Goal: Information Seeking & Learning: Learn about a topic

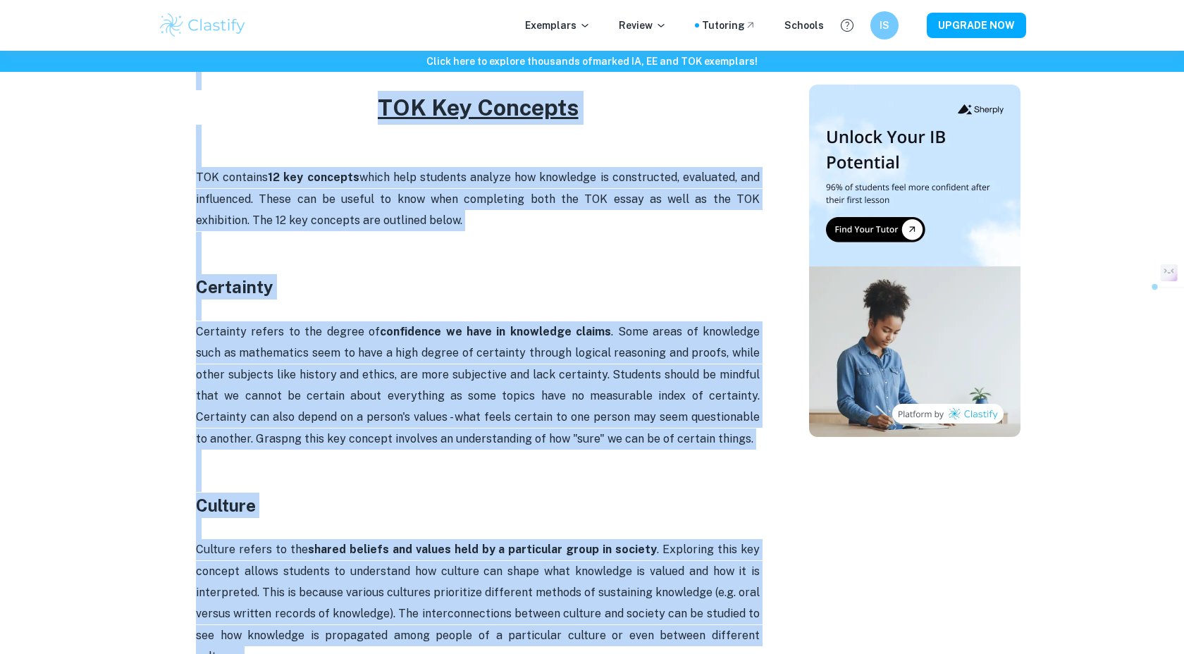
scroll to position [582, 0]
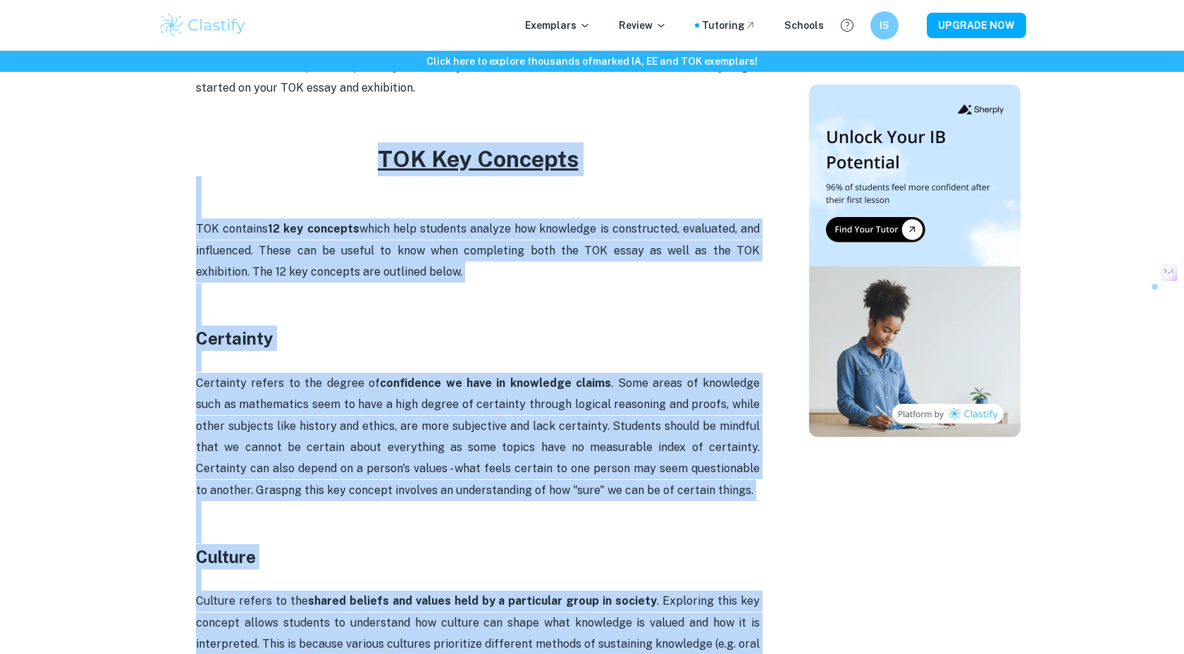
drag, startPoint x: 321, startPoint y: 488, endPoint x: 372, endPoint y: 145, distance: 347.0
copy div "LOR Ips Dolorsit AME consecte 11 adi elitsedd eiusm temp incididu utlabor etd m…"
click at [451, 351] on p at bounding box center [478, 361] width 564 height 21
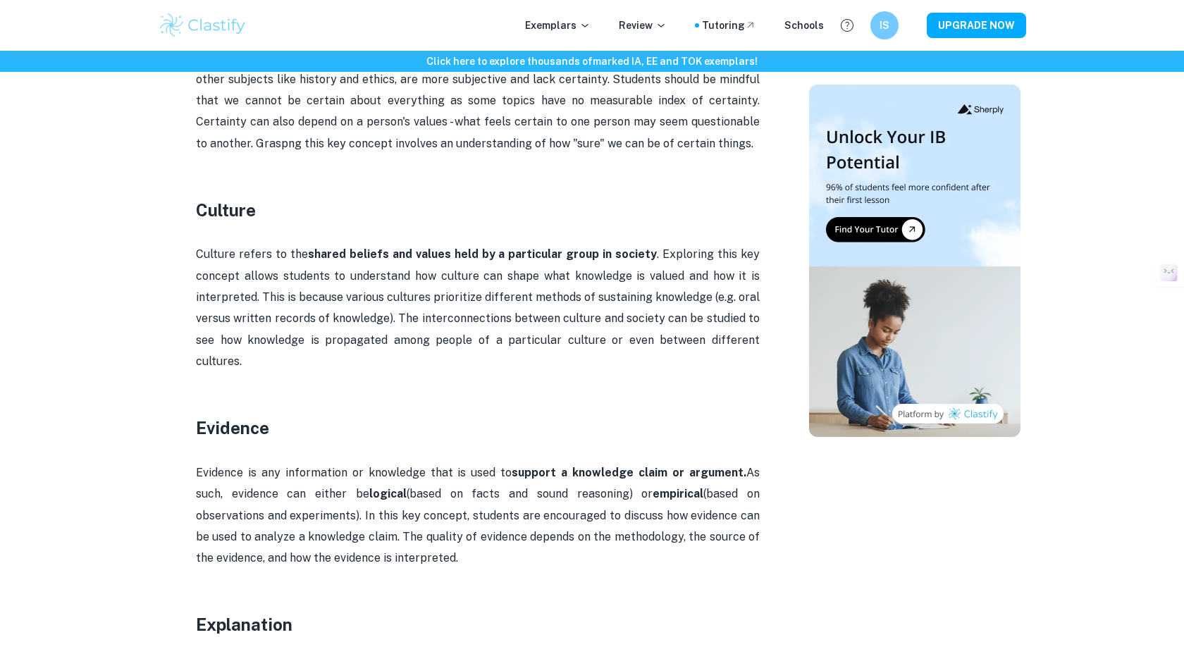
scroll to position [950, 0]
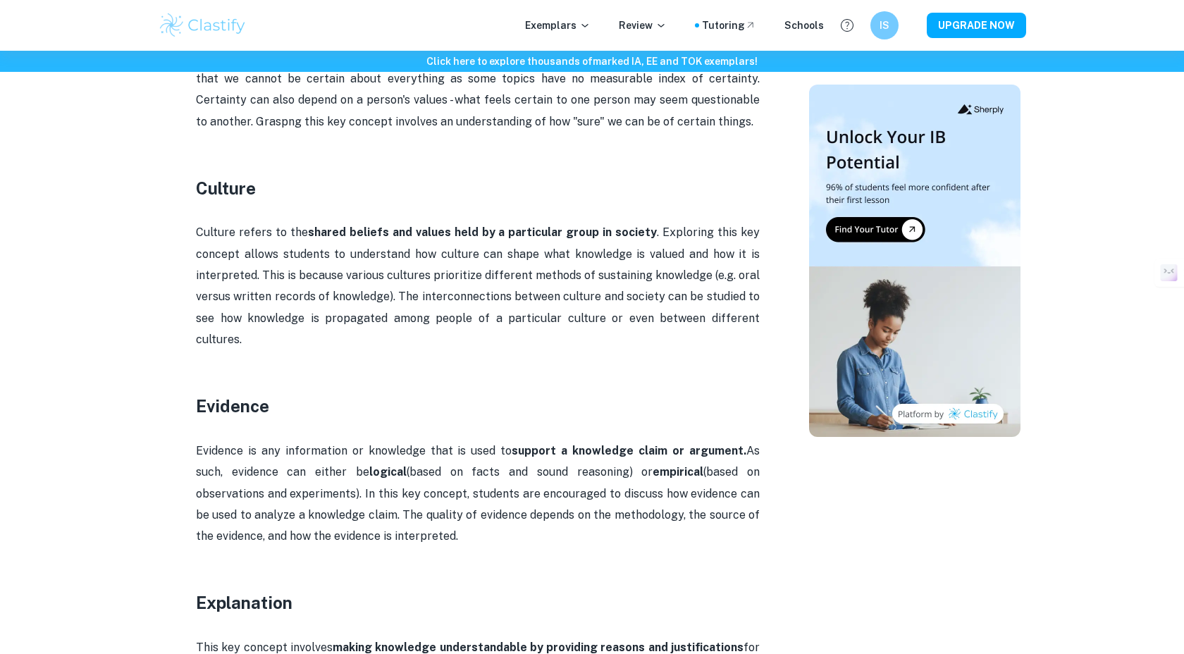
click at [484, 265] on p "Culture refers to the shared beliefs and values held by a particular group in s…" at bounding box center [478, 286] width 564 height 128
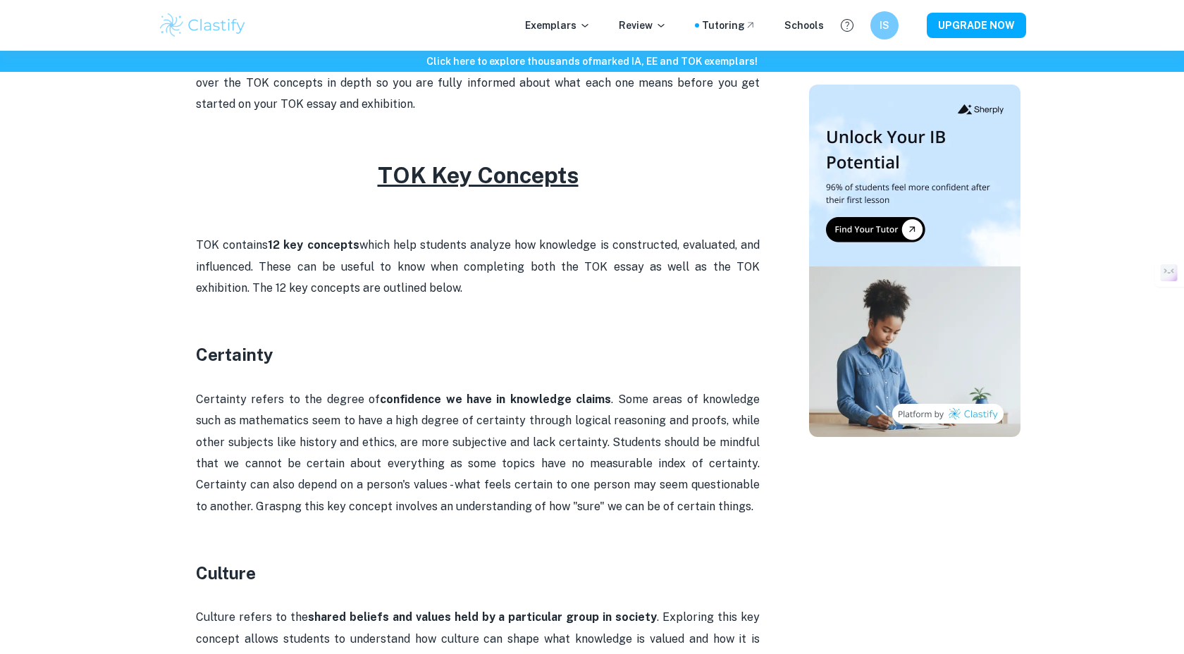
scroll to position [1730, 0]
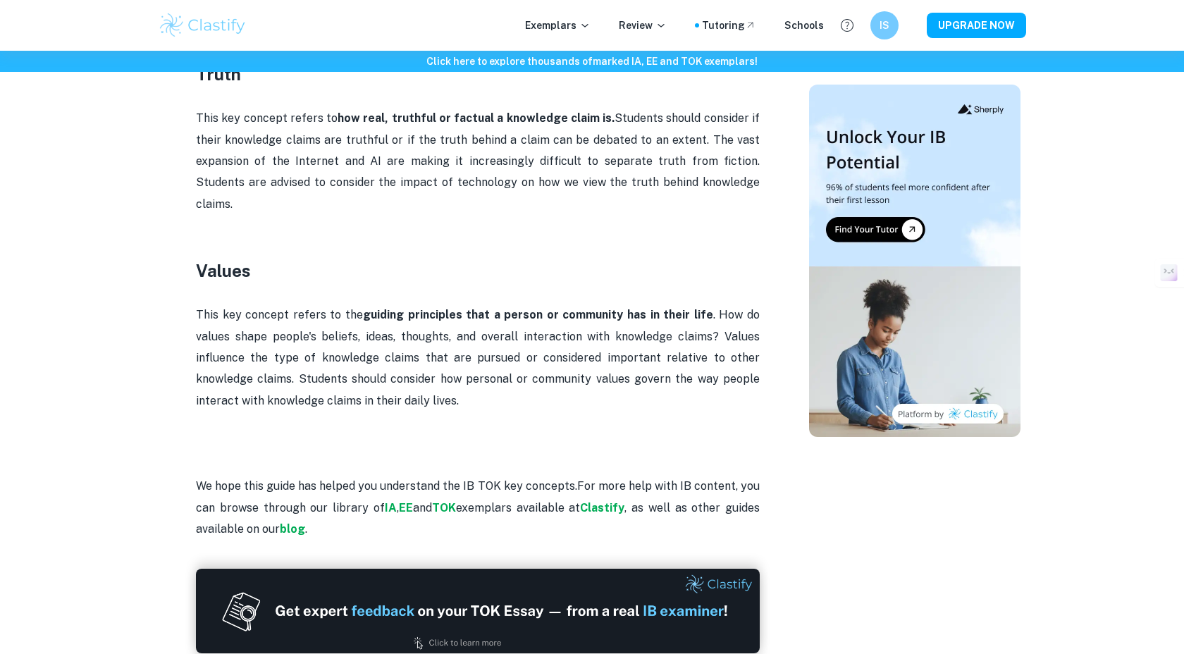
scroll to position [2786, 0]
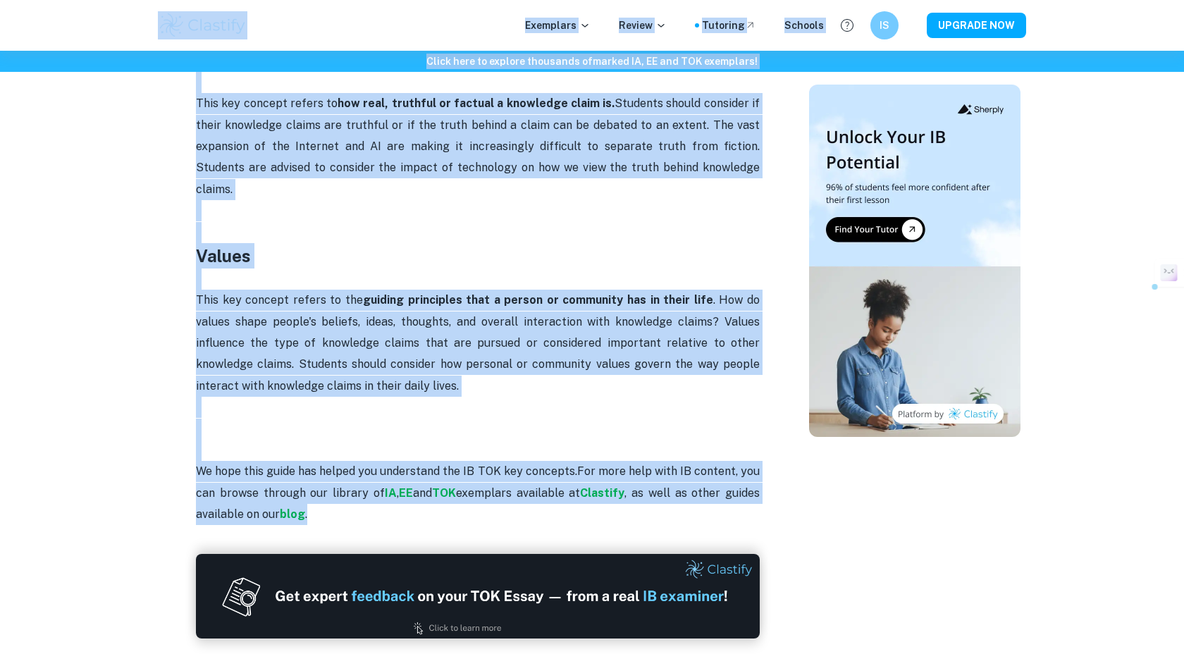
drag, startPoint x: 319, startPoint y: 483, endPoint x: 232, endPoint y: 25, distance: 466.3
click at [203, 397] on p at bounding box center [478, 407] width 564 height 21
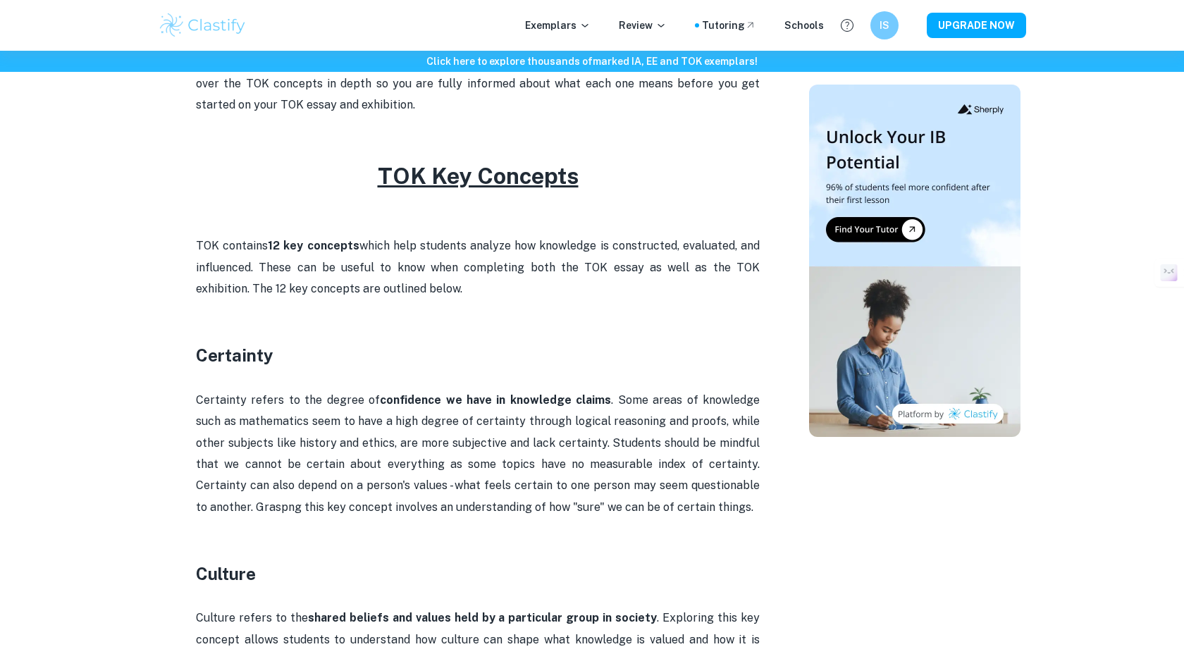
scroll to position [562, 0]
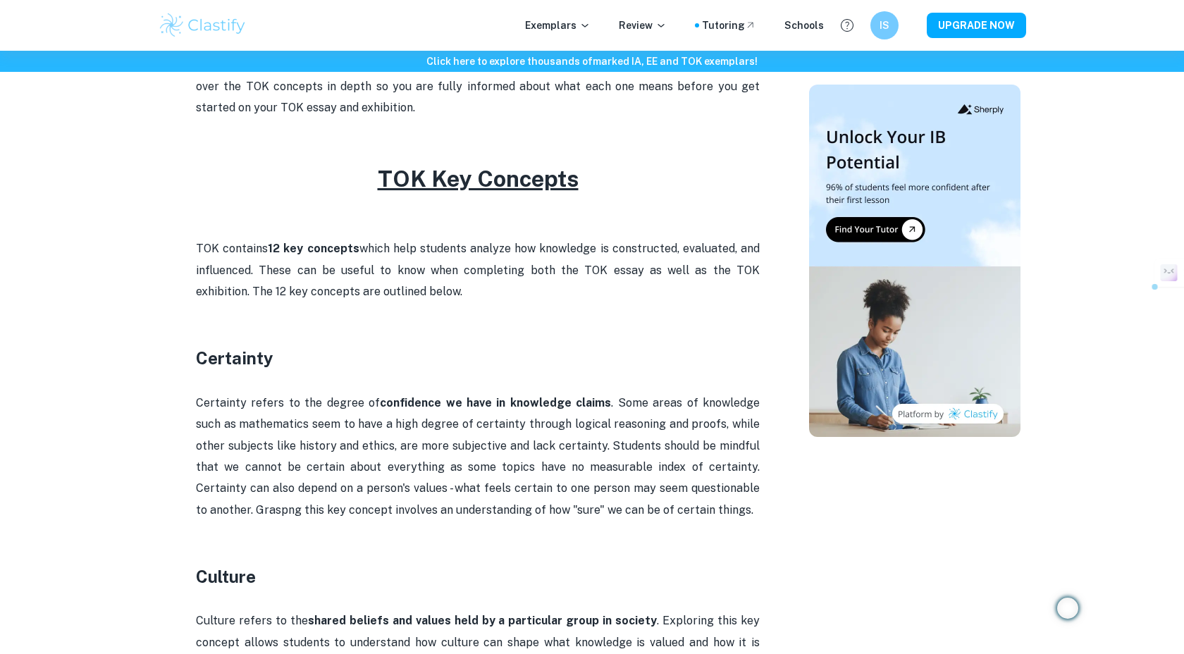
drag, startPoint x: 467, startPoint y: 338, endPoint x: 370, endPoint y: 170, distance: 193.9
copy div "LOR Ips Dolorsit AME consecte 11 adi elitsedd eiusm temp incididu utlabor etd m…"
click at [381, 301] on p "TOK contains 12 key concepts which help students analyze how knowledge is const…" at bounding box center [478, 270] width 564 height 64
click at [563, 339] on p at bounding box center [478, 334] width 564 height 21
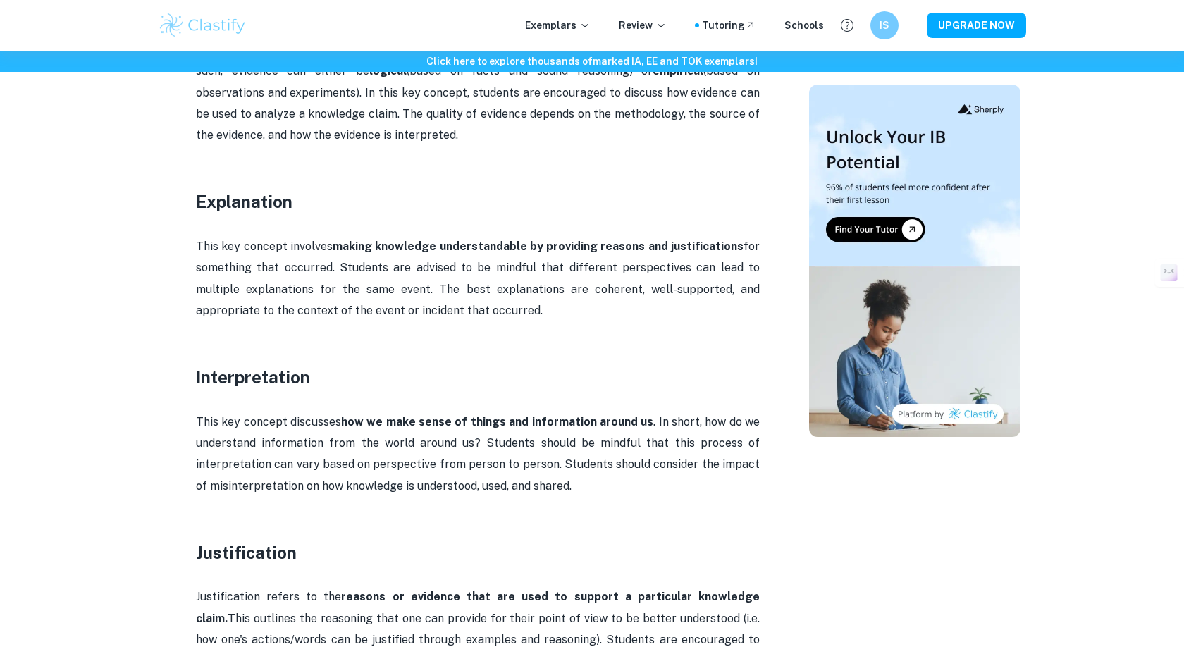
scroll to position [2103, 0]
